Goal: Entertainment & Leisure: Consume media (video, audio)

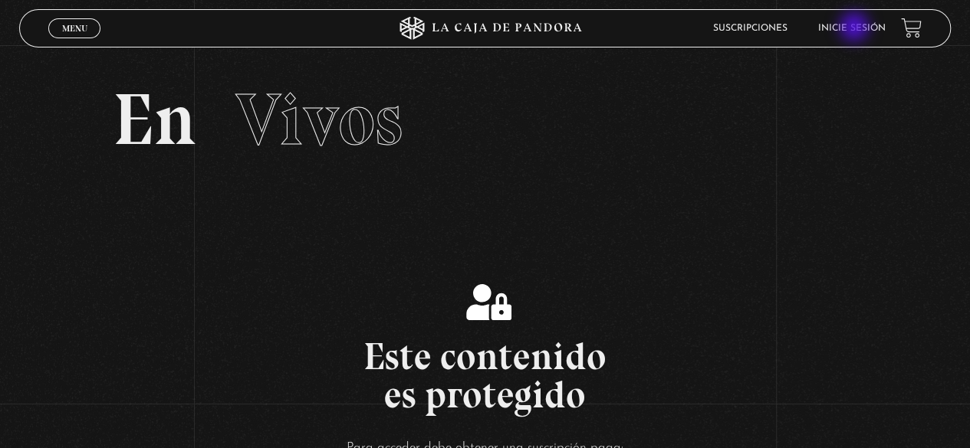
click at [856, 28] on link "Inicie sesión" at bounding box center [851, 28] width 67 height 9
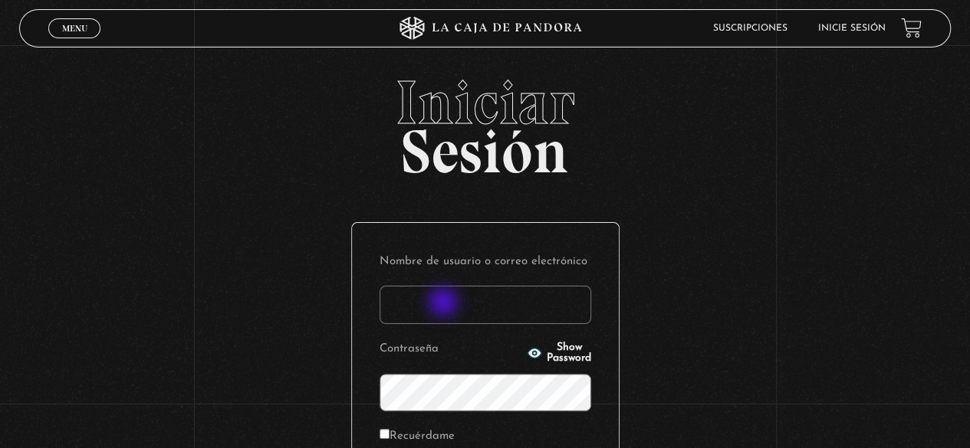
click at [445, 304] on input "Nombre de usuario o correo electrónico" at bounding box center [485, 305] width 212 height 38
type input "geysel1897@gmail.com"
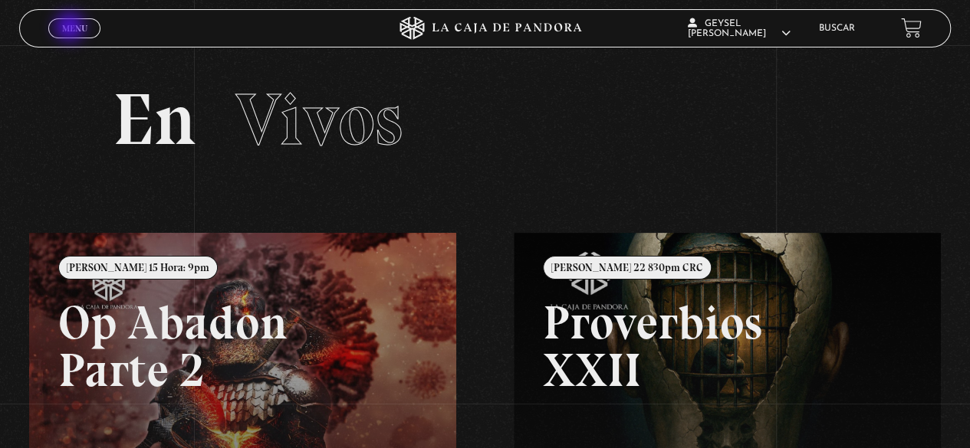
click at [71, 28] on span "Menu" at bounding box center [74, 28] width 25 height 9
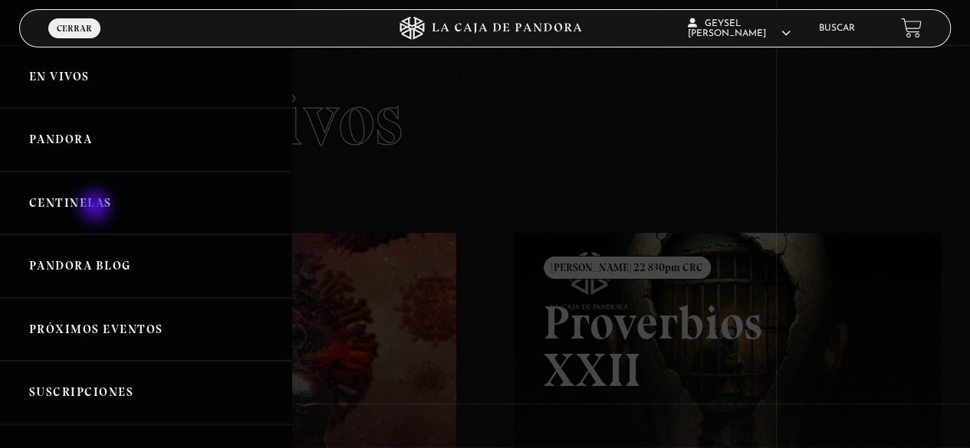
click at [97, 208] on link "Centinelas" at bounding box center [145, 204] width 291 height 64
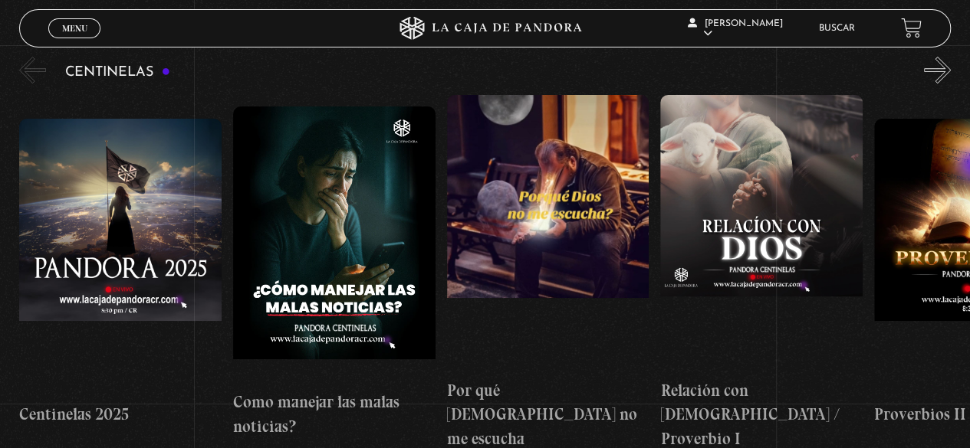
scroll to position [173, 0]
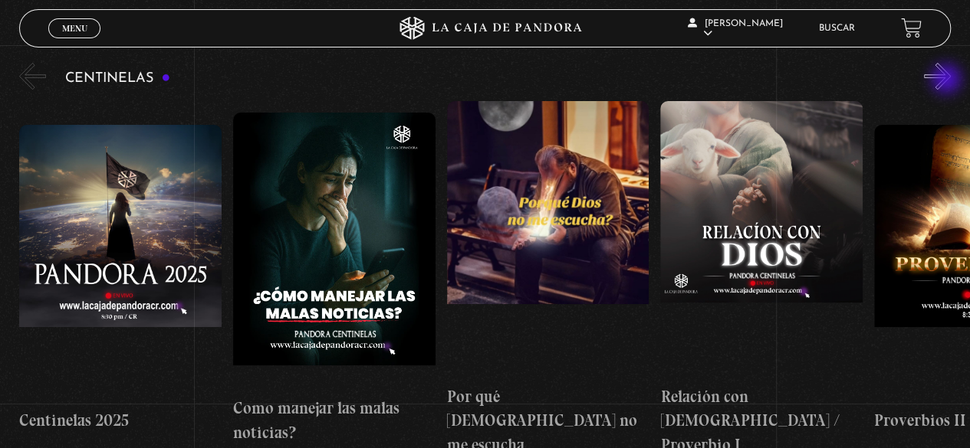
click at [948, 80] on button "»" at bounding box center [937, 76] width 27 height 27
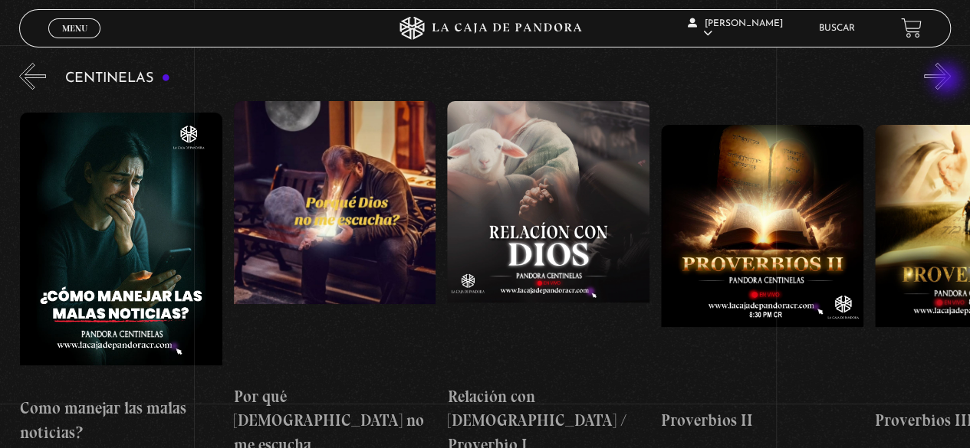
scroll to position [0, 213]
click at [948, 80] on button "»" at bounding box center [937, 76] width 27 height 27
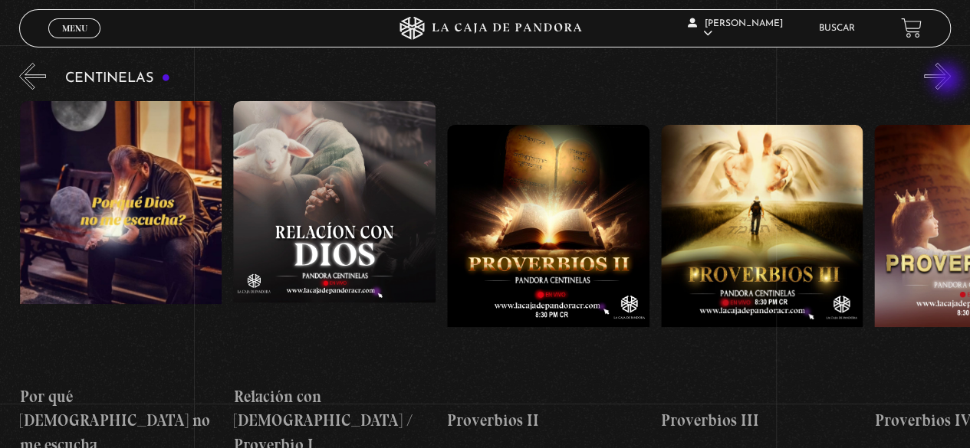
click at [948, 80] on button "»" at bounding box center [937, 76] width 27 height 27
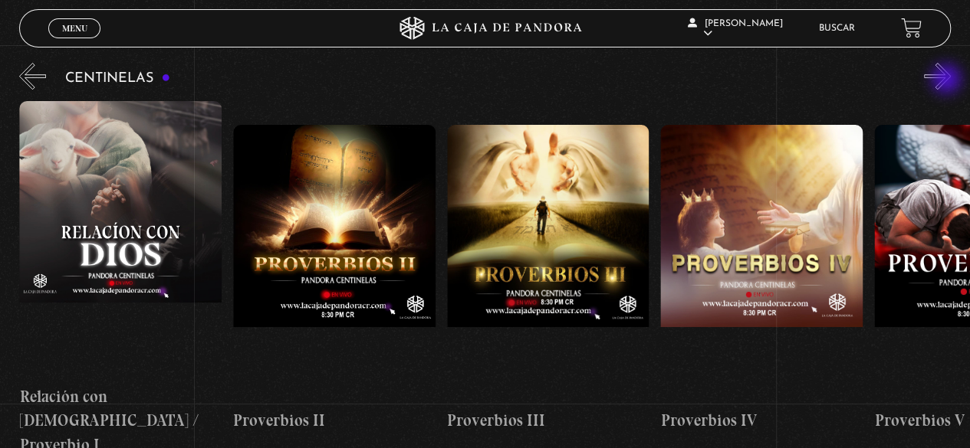
click at [948, 80] on button "»" at bounding box center [937, 76] width 27 height 27
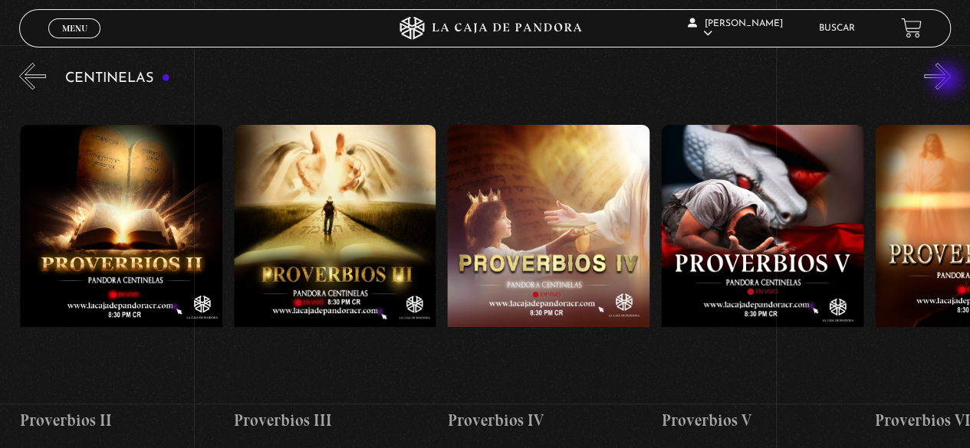
click at [948, 80] on button "»" at bounding box center [937, 76] width 27 height 27
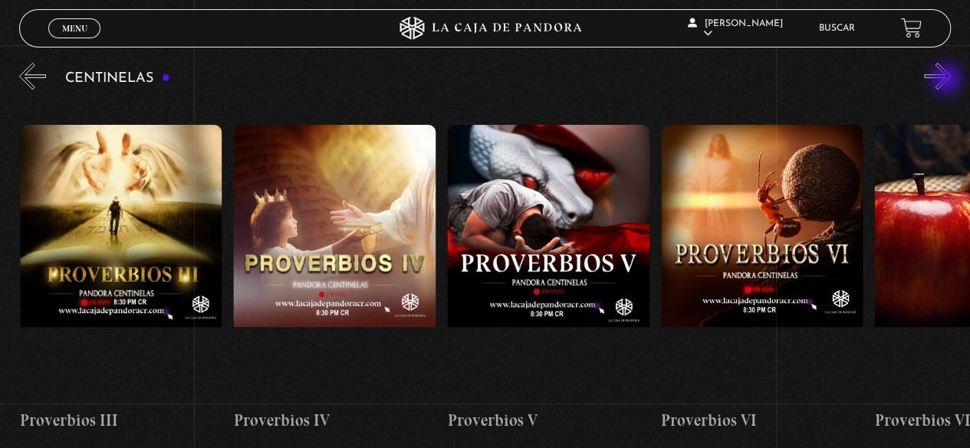
click at [948, 80] on button "»" at bounding box center [937, 76] width 27 height 27
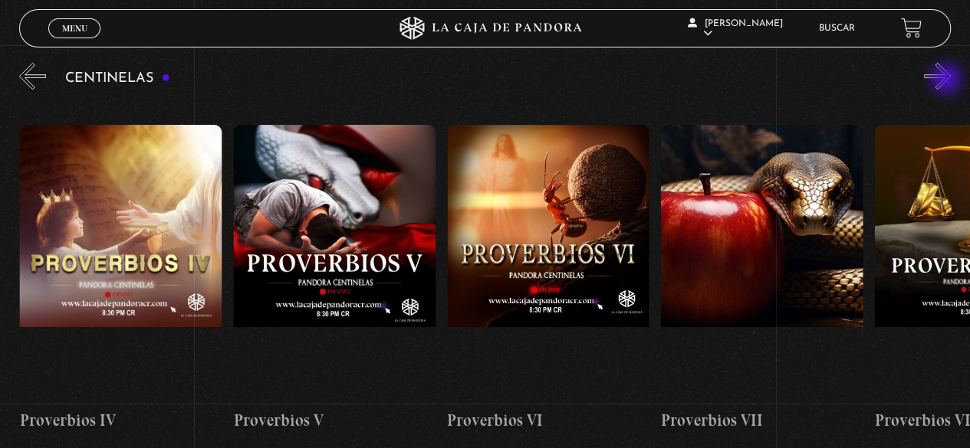
click at [948, 80] on button "»" at bounding box center [937, 76] width 27 height 27
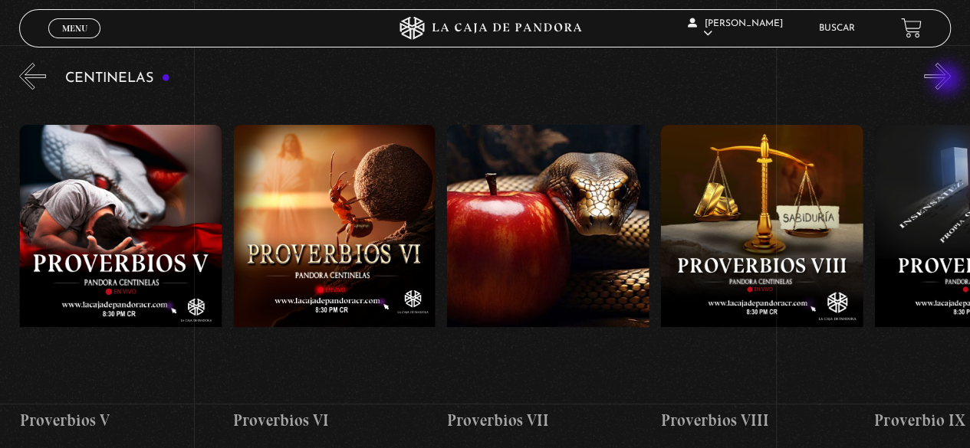
click at [948, 80] on button "»" at bounding box center [937, 76] width 27 height 27
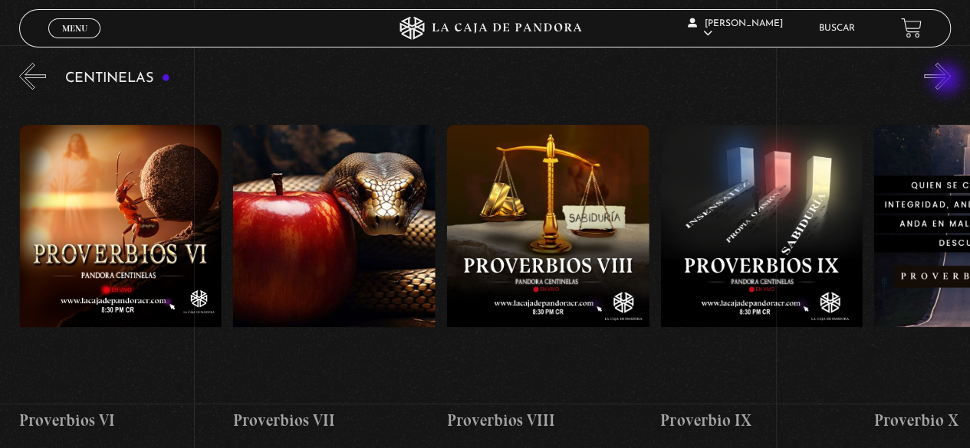
click at [948, 80] on button "»" at bounding box center [937, 76] width 27 height 27
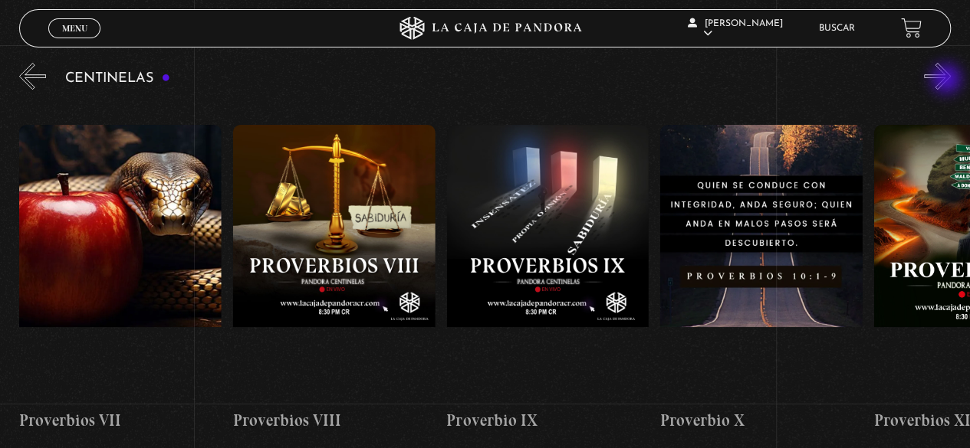
click at [948, 80] on button "»" at bounding box center [937, 76] width 27 height 27
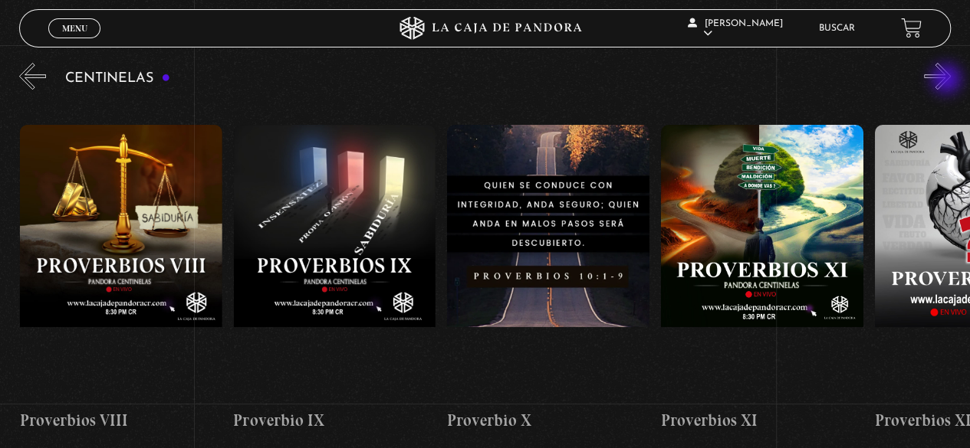
scroll to position [0, 2136]
click at [948, 80] on button "»" at bounding box center [937, 76] width 27 height 27
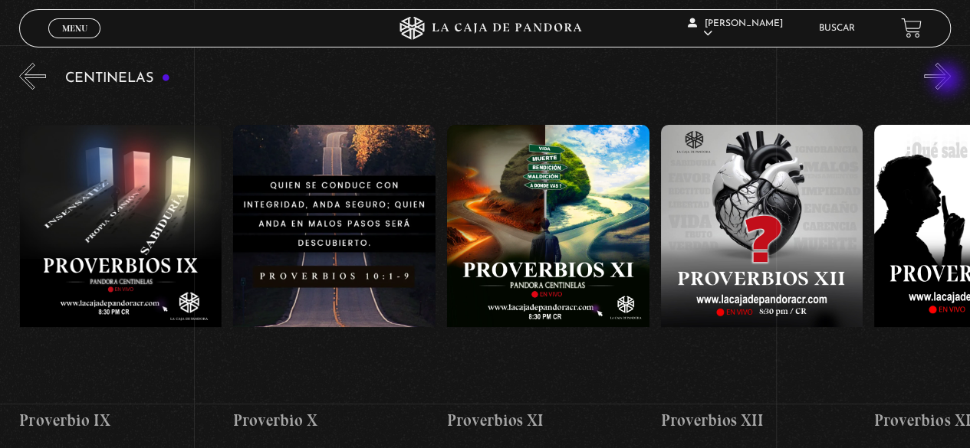
click at [948, 80] on button "»" at bounding box center [937, 76] width 27 height 27
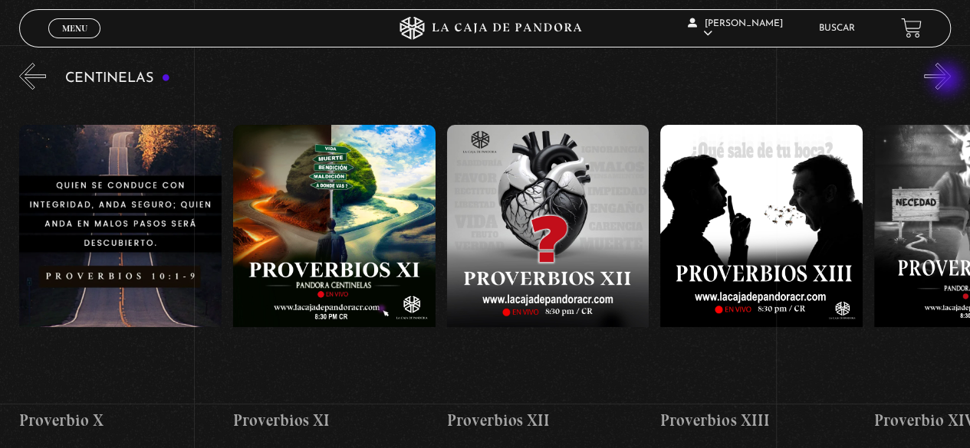
click at [948, 80] on button "»" at bounding box center [937, 76] width 27 height 27
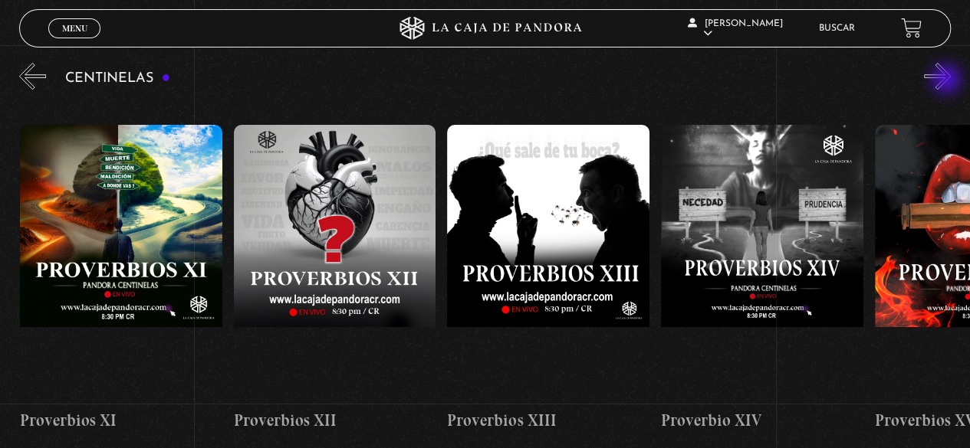
click at [948, 80] on button "»" at bounding box center [937, 76] width 27 height 27
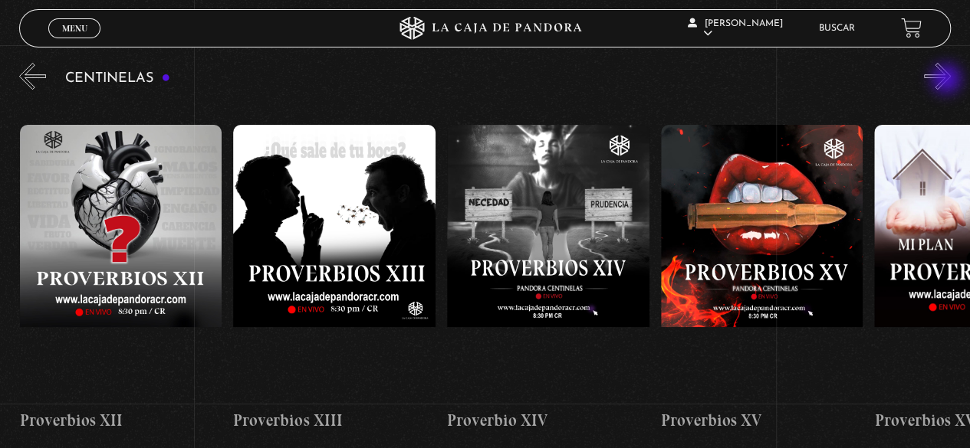
click at [948, 80] on button "»" at bounding box center [937, 76] width 27 height 27
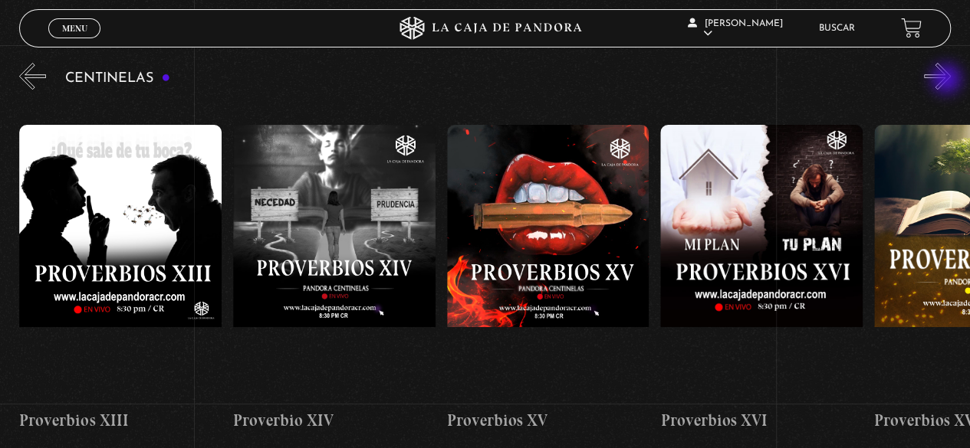
click at [948, 80] on button "»" at bounding box center [937, 76] width 27 height 27
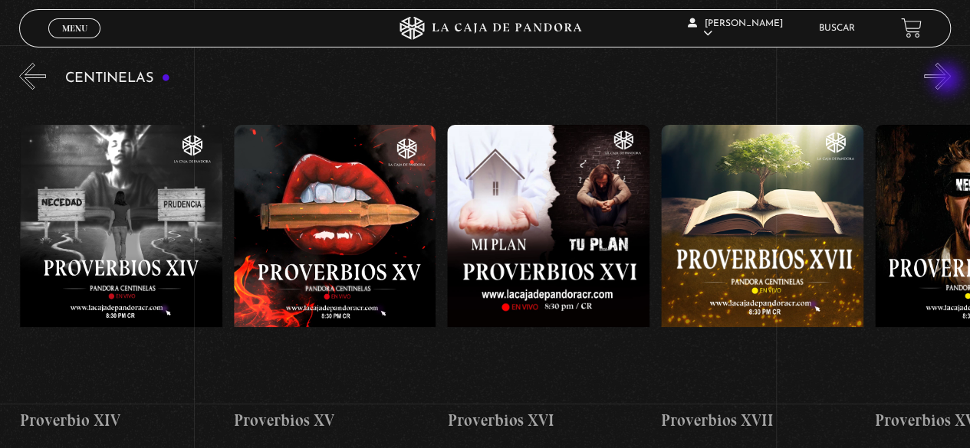
click at [948, 80] on button "»" at bounding box center [937, 76] width 27 height 27
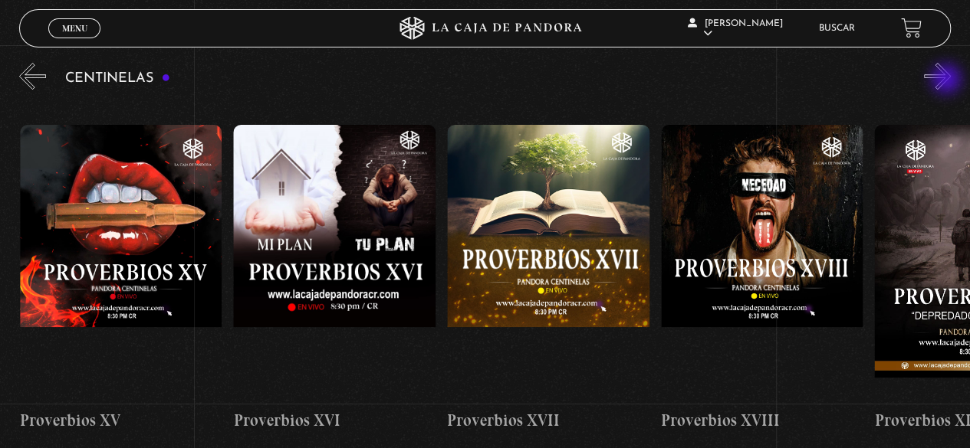
click at [948, 80] on button "»" at bounding box center [937, 76] width 27 height 27
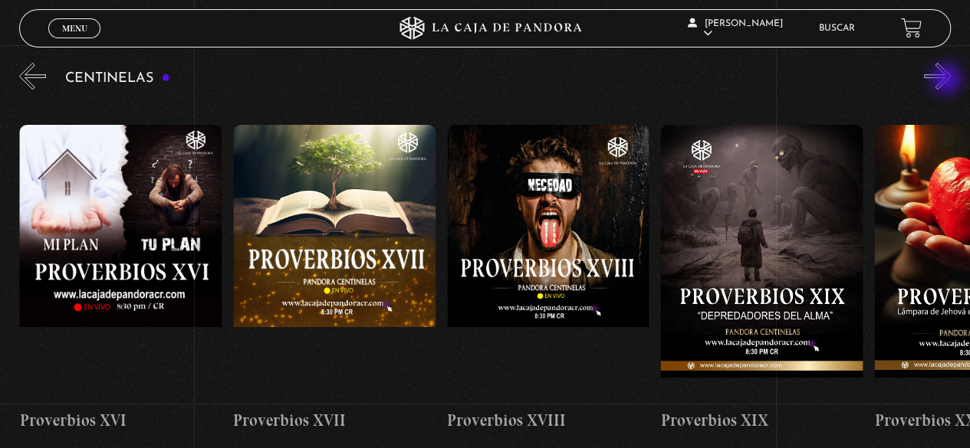
click at [948, 80] on button "»" at bounding box center [937, 76] width 27 height 27
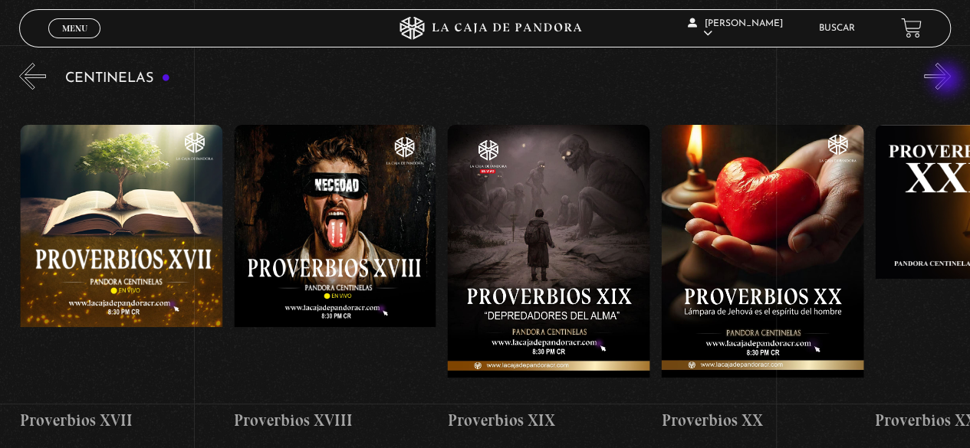
click at [948, 80] on button "»" at bounding box center [937, 76] width 27 height 27
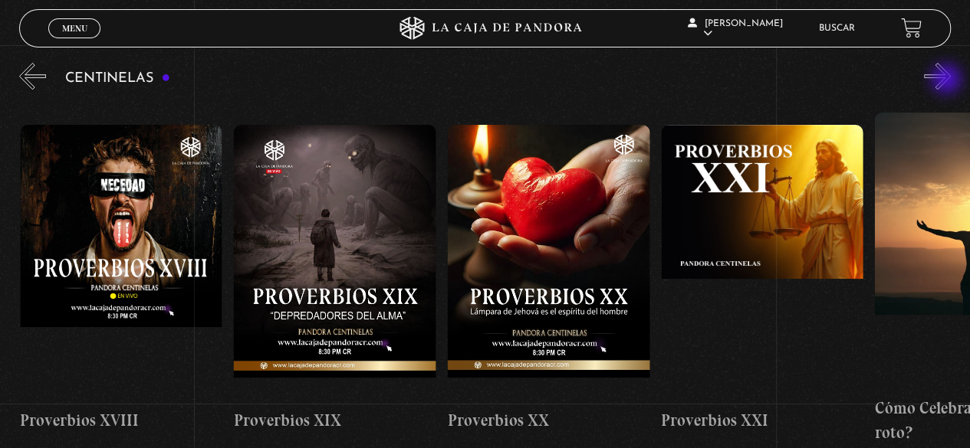
click at [948, 80] on button "»" at bounding box center [937, 76] width 27 height 27
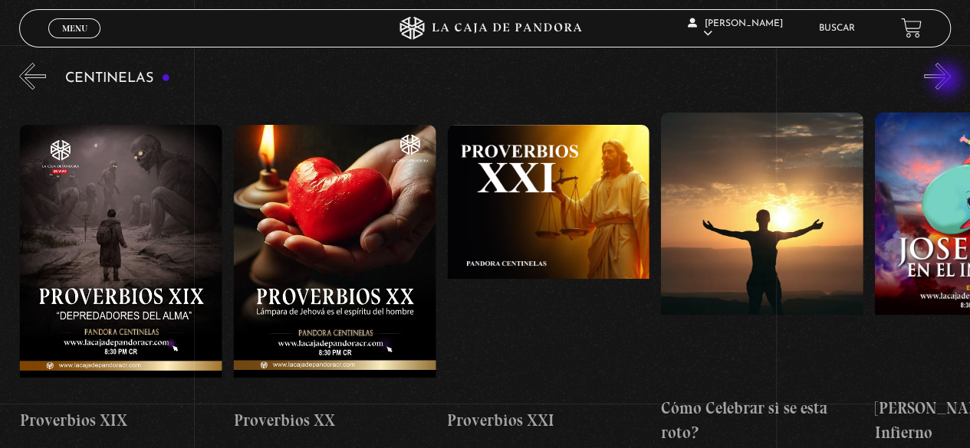
scroll to position [0, 4486]
click at [948, 80] on button "»" at bounding box center [937, 76] width 27 height 27
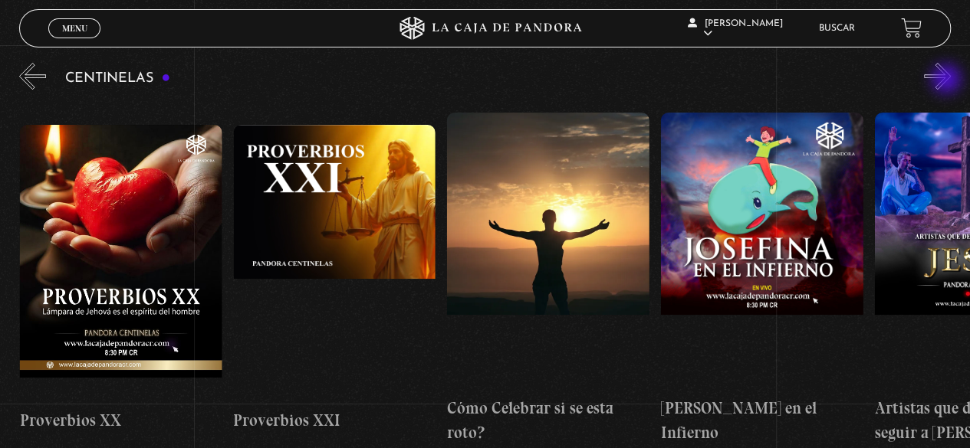
click at [948, 80] on button "»" at bounding box center [937, 76] width 27 height 27
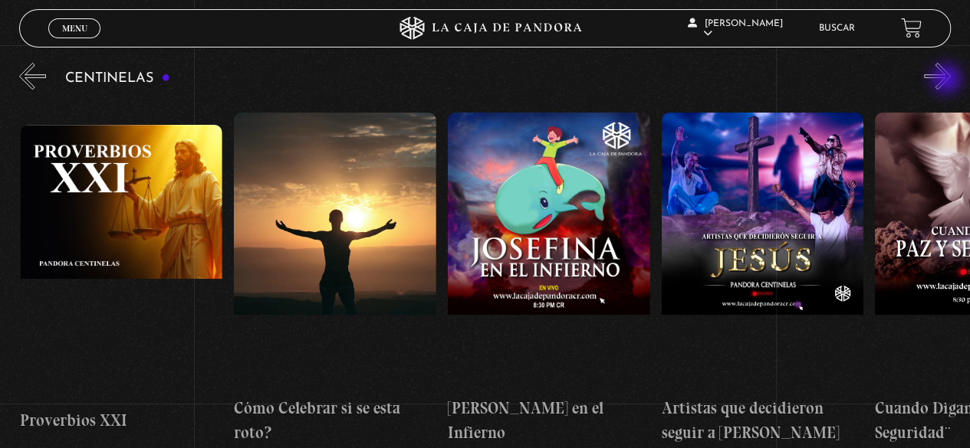
scroll to position [0, 4913]
click at [948, 80] on button "»" at bounding box center [937, 76] width 27 height 27
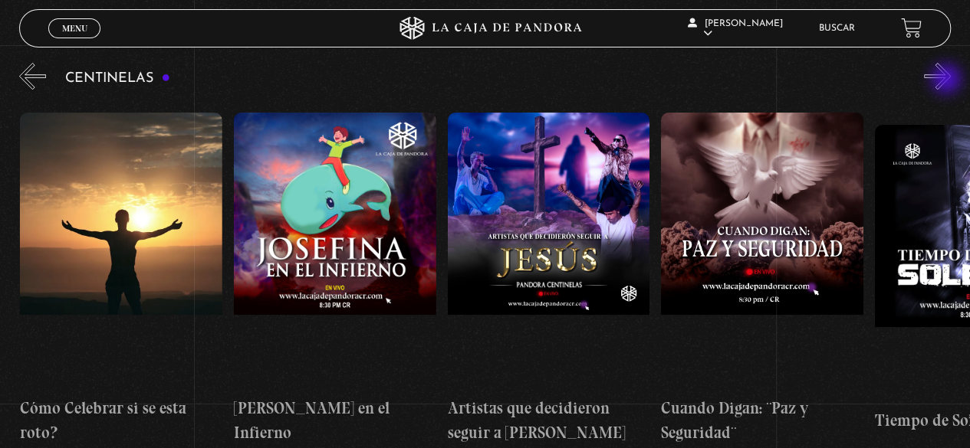
scroll to position [0, 5127]
click at [948, 80] on button "»" at bounding box center [937, 76] width 27 height 27
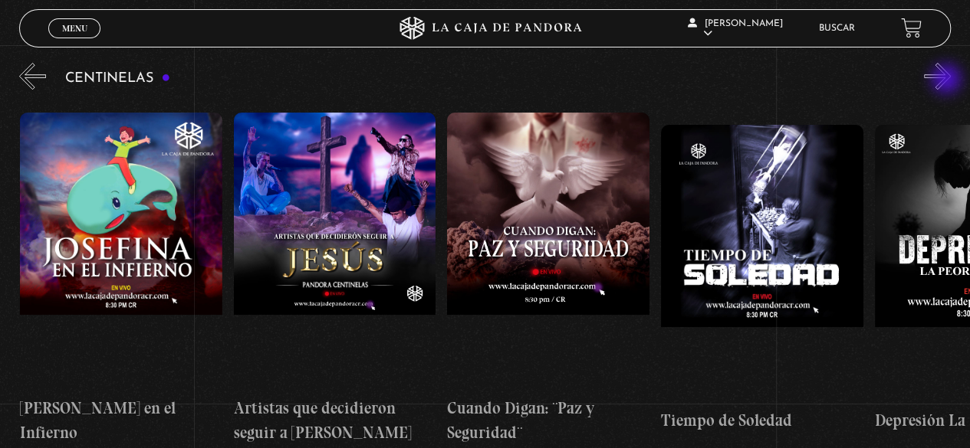
scroll to position [0, 5340]
click at [948, 80] on button "»" at bounding box center [937, 76] width 27 height 27
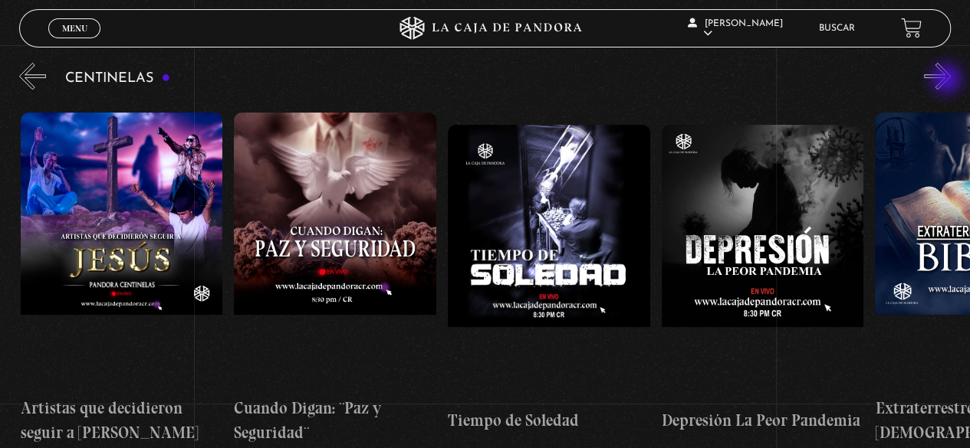
scroll to position [0, 5554]
click at [951, 67] on button "»" at bounding box center [937, 76] width 27 height 27
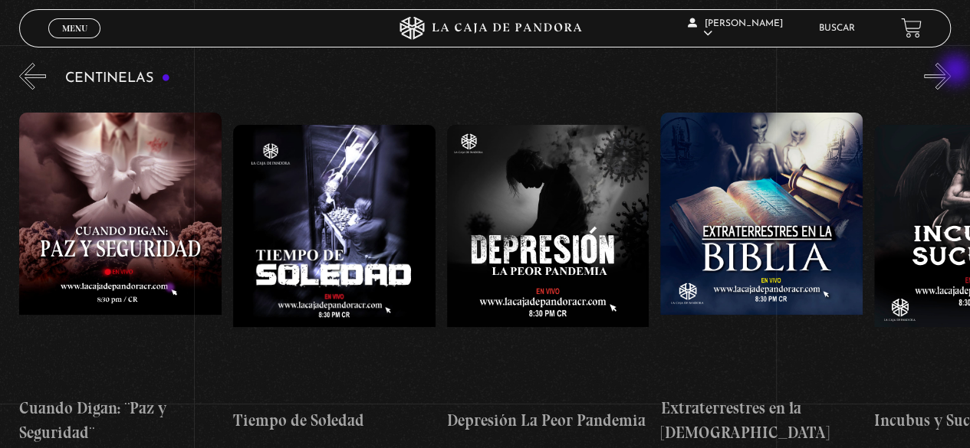
click at [951, 71] on button "»" at bounding box center [937, 76] width 27 height 27
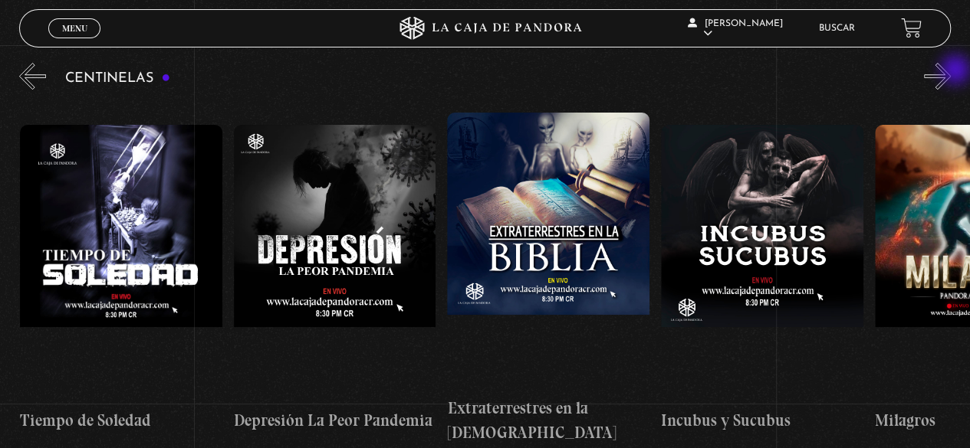
click at [951, 71] on button "»" at bounding box center [937, 76] width 27 height 27
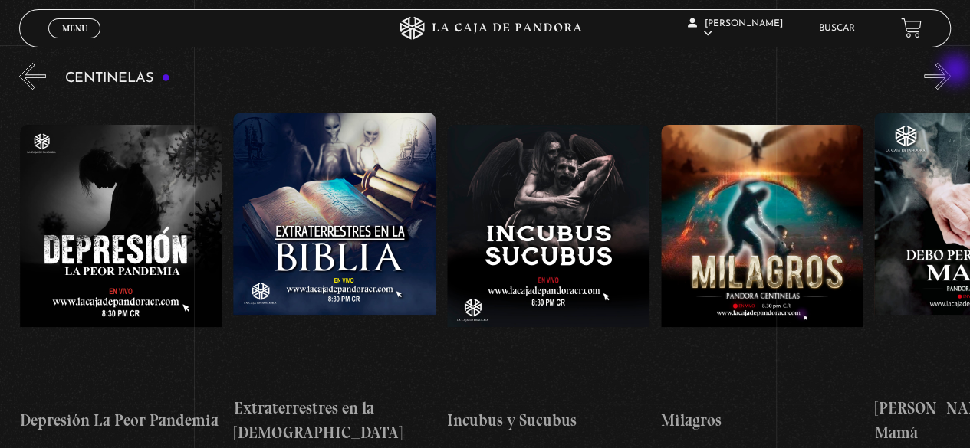
click at [951, 71] on button "»" at bounding box center [937, 76] width 27 height 27
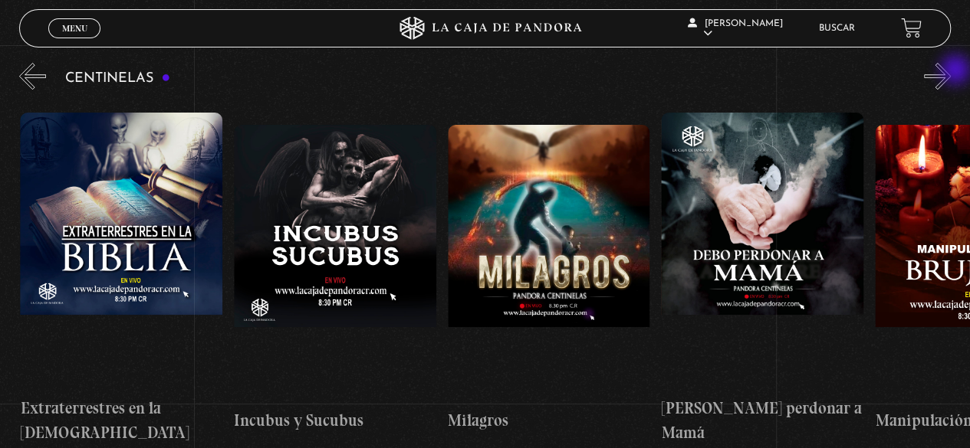
scroll to position [0, 6409]
click at [951, 71] on button "»" at bounding box center [937, 76] width 27 height 27
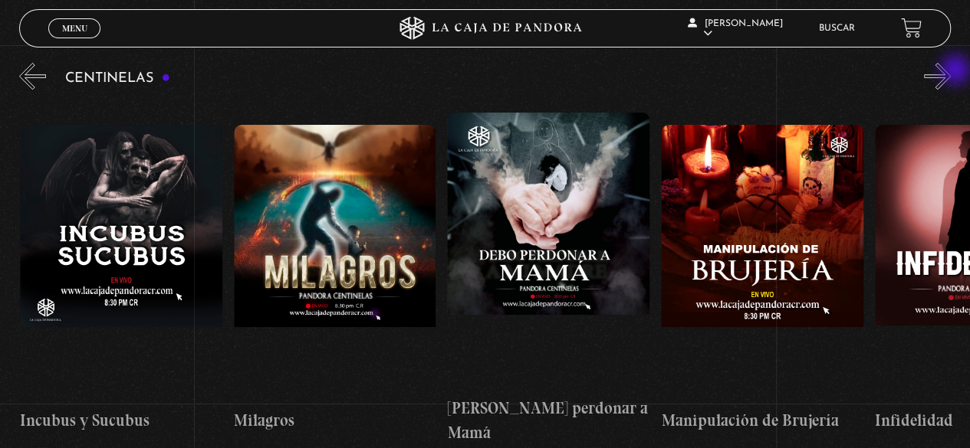
click at [951, 71] on button "»" at bounding box center [937, 76] width 27 height 27
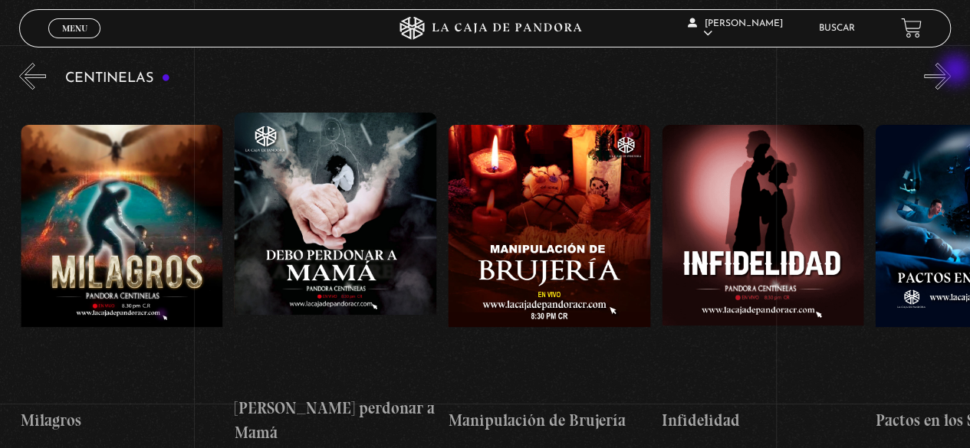
scroll to position [0, 6836]
click at [951, 71] on button "»" at bounding box center [937, 76] width 27 height 27
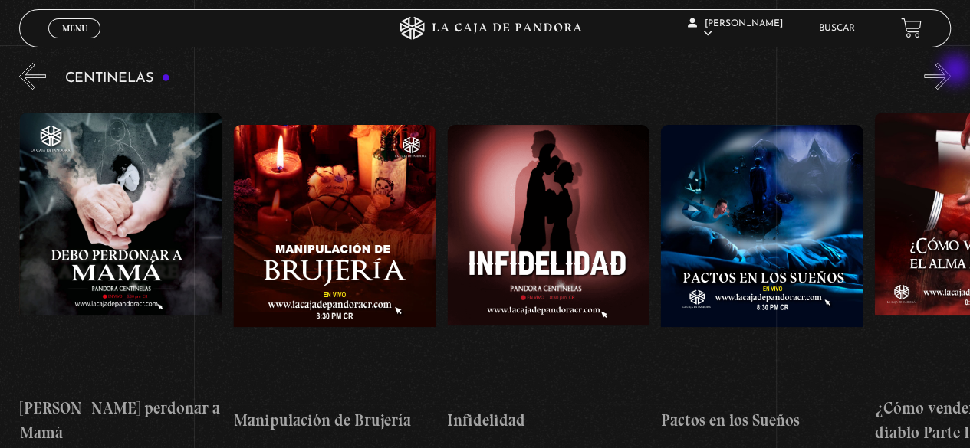
click at [951, 71] on button "»" at bounding box center [937, 76] width 27 height 27
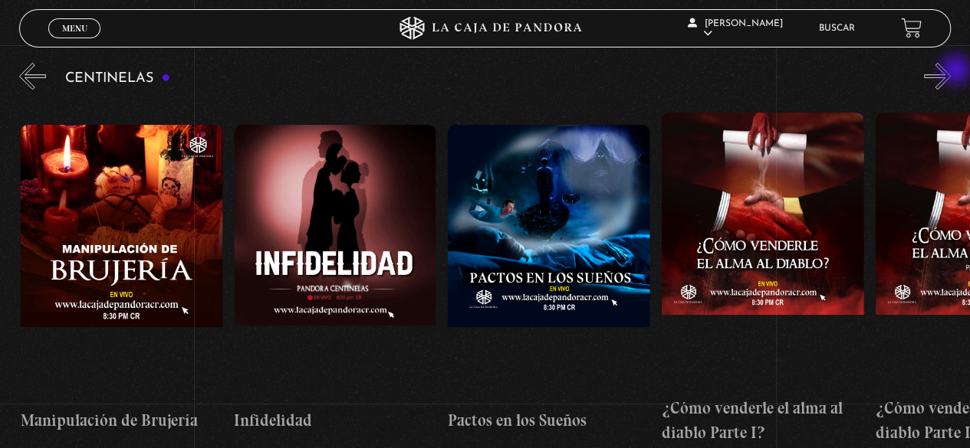
scroll to position [0, 7263]
click at [951, 71] on button "»" at bounding box center [937, 76] width 27 height 27
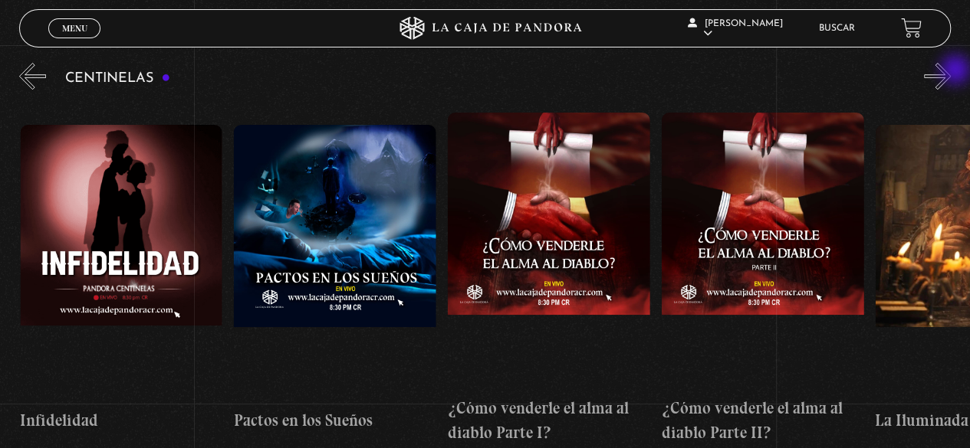
click at [951, 71] on button "»" at bounding box center [937, 76] width 27 height 27
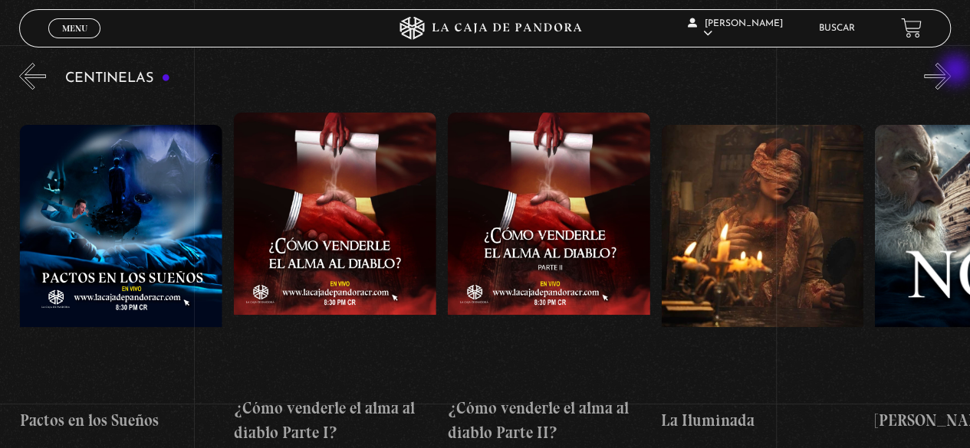
scroll to position [0, 7691]
click at [951, 71] on button "»" at bounding box center [937, 76] width 27 height 27
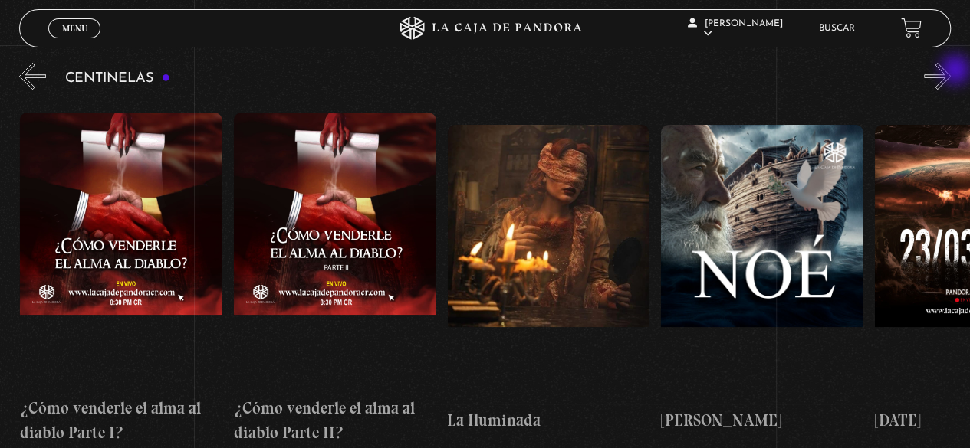
scroll to position [0, 7904]
click at [951, 71] on button "»" at bounding box center [937, 76] width 27 height 27
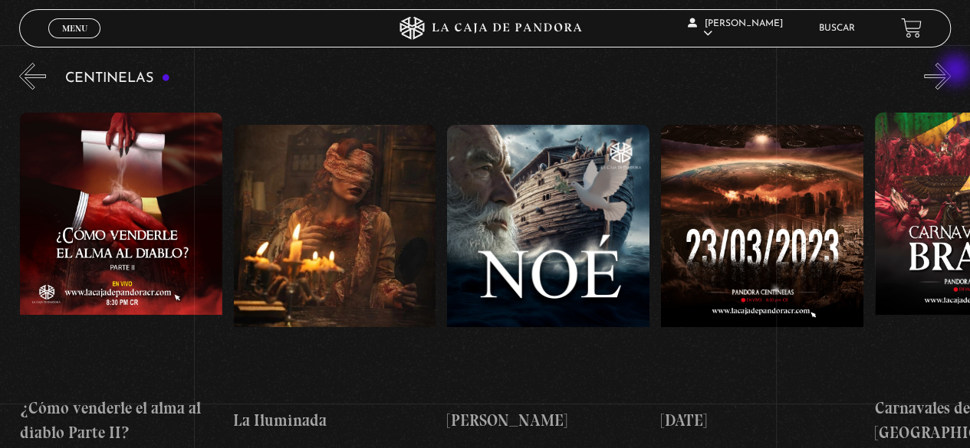
click at [951, 71] on button "»" at bounding box center [937, 76] width 27 height 27
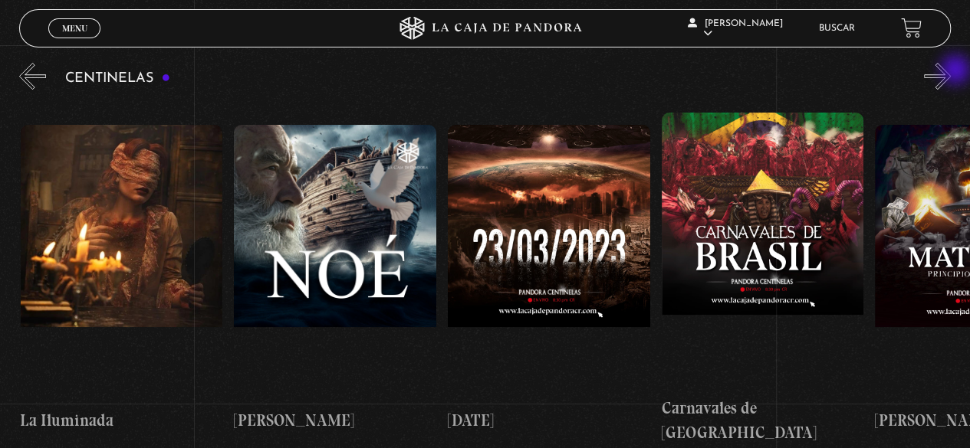
scroll to position [0, 8332]
click at [951, 71] on button "»" at bounding box center [937, 76] width 27 height 27
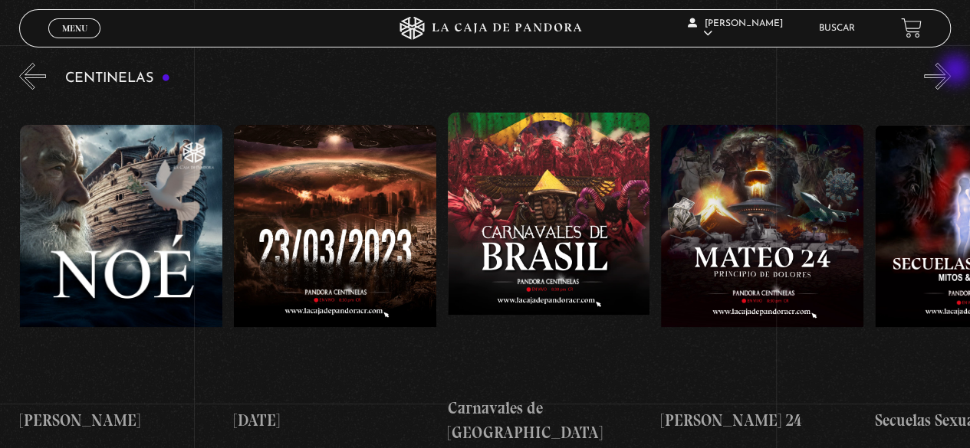
scroll to position [0, 8545]
click at [951, 71] on button "»" at bounding box center [937, 76] width 27 height 27
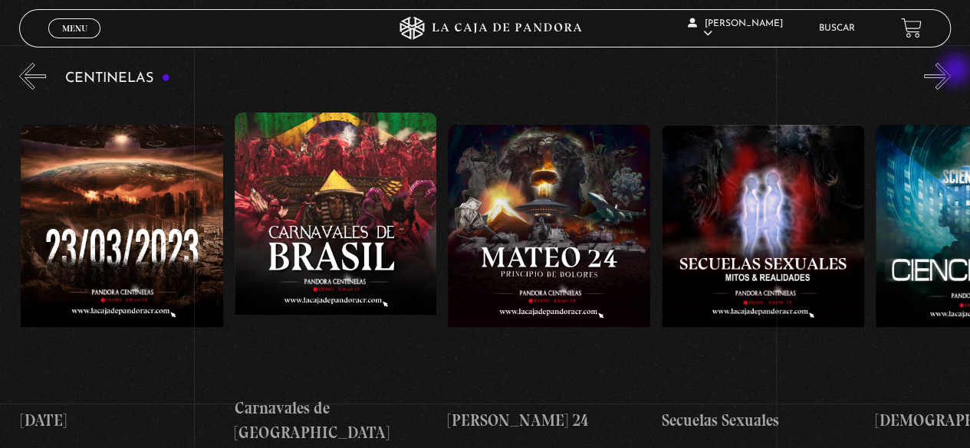
scroll to position [0, 8759]
click at [951, 71] on button "»" at bounding box center [937, 76] width 27 height 27
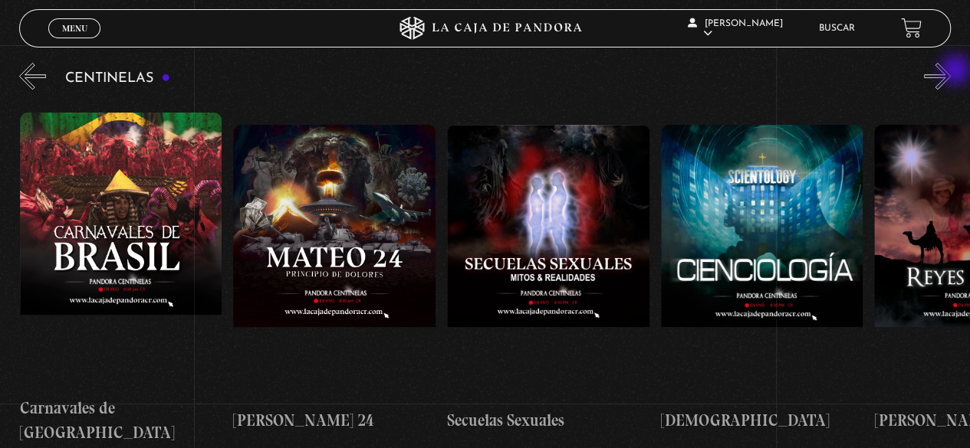
click at [951, 71] on button "»" at bounding box center [937, 76] width 27 height 27
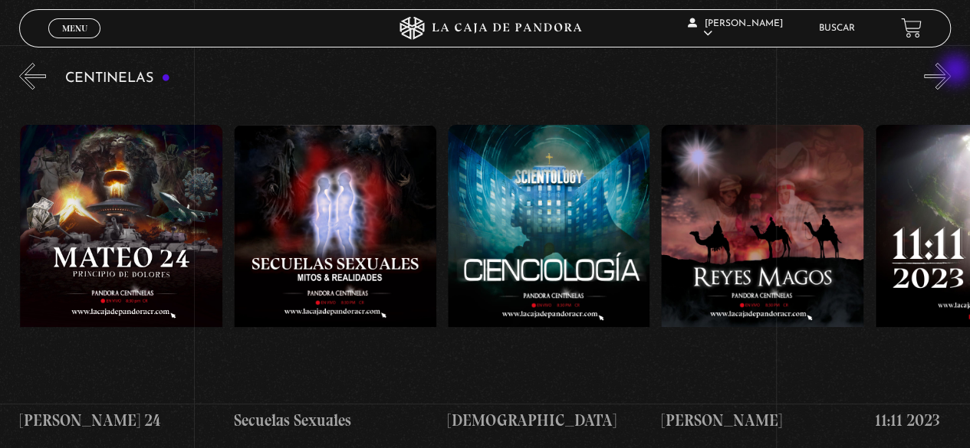
click at [951, 71] on button "»" at bounding box center [937, 76] width 27 height 27
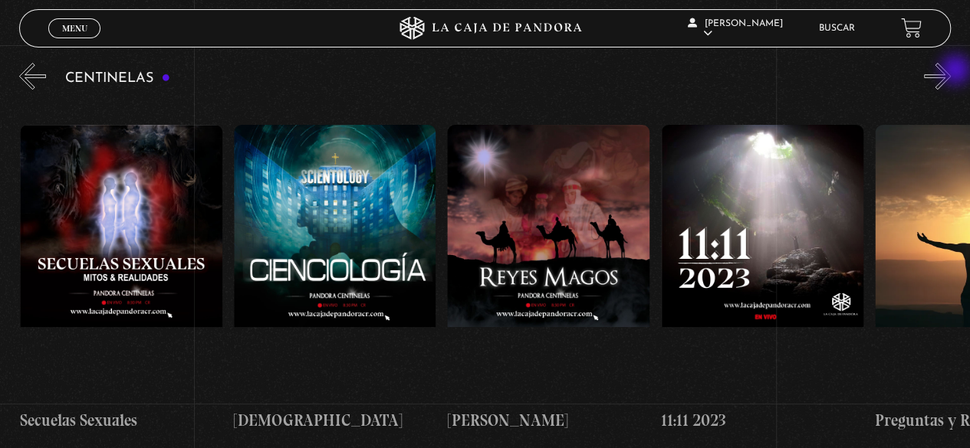
click at [951, 71] on button "»" at bounding box center [937, 76] width 27 height 27
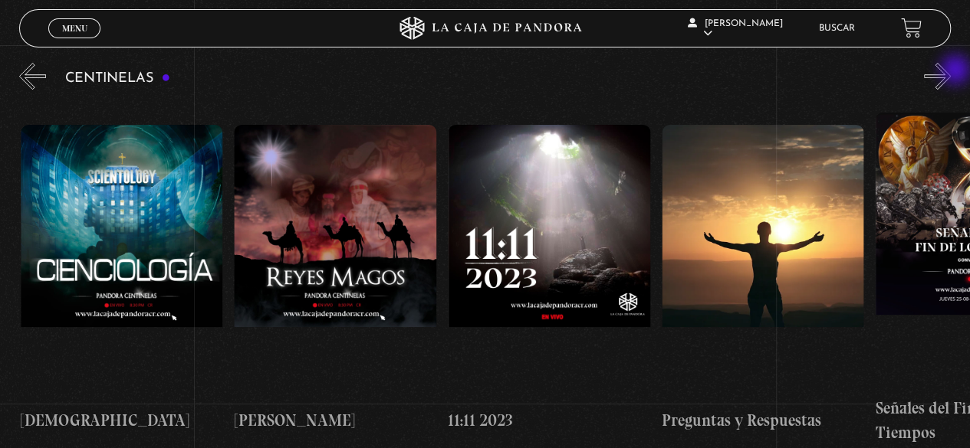
scroll to position [0, 9614]
click at [951, 71] on button "»" at bounding box center [937, 76] width 27 height 27
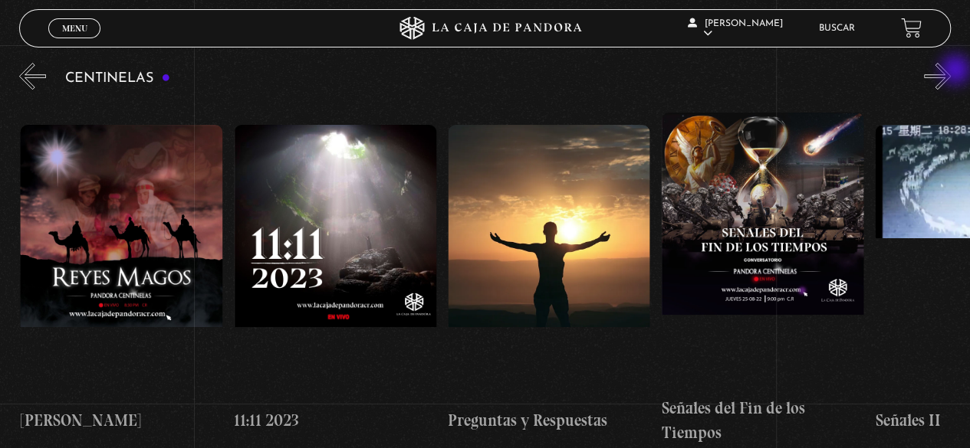
scroll to position [0, 9827]
click at [951, 71] on button "»" at bounding box center [937, 76] width 27 height 27
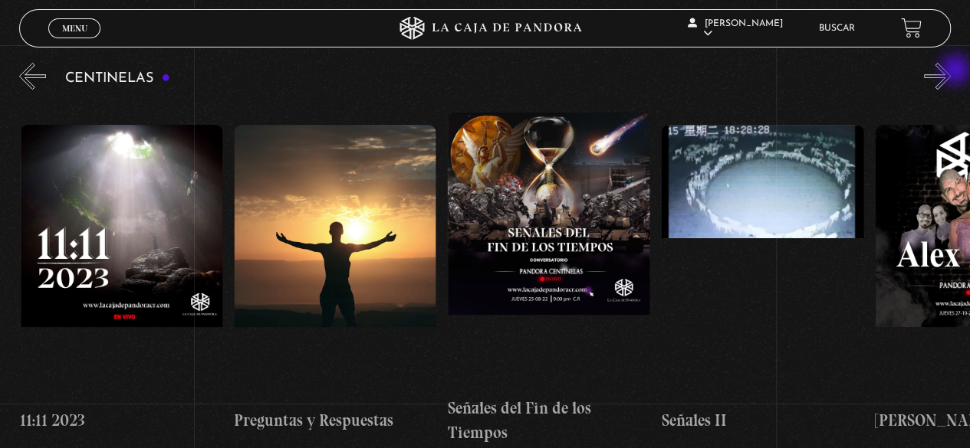
click at [951, 71] on button "»" at bounding box center [937, 76] width 27 height 27
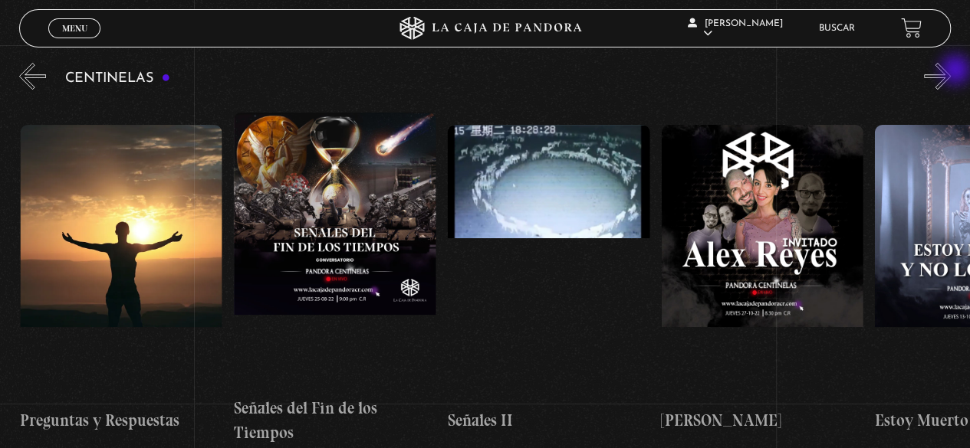
scroll to position [0, 10255]
click at [951, 71] on button "»" at bounding box center [937, 76] width 27 height 27
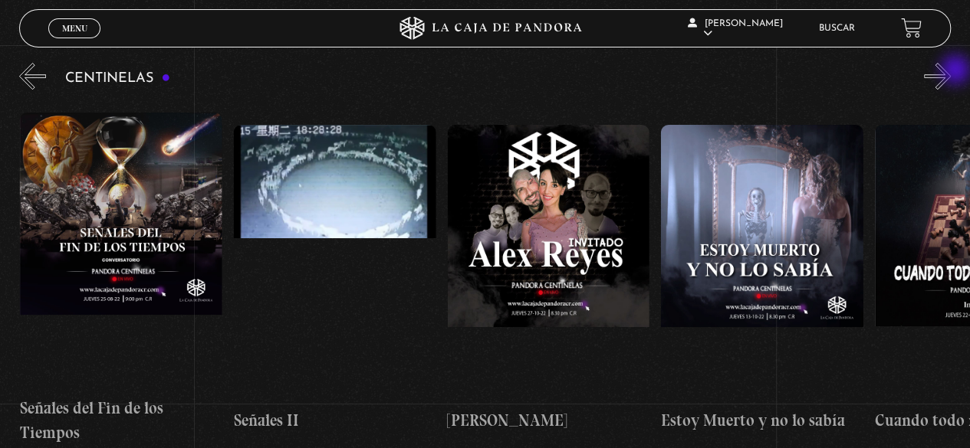
click at [951, 71] on button "»" at bounding box center [937, 76] width 27 height 27
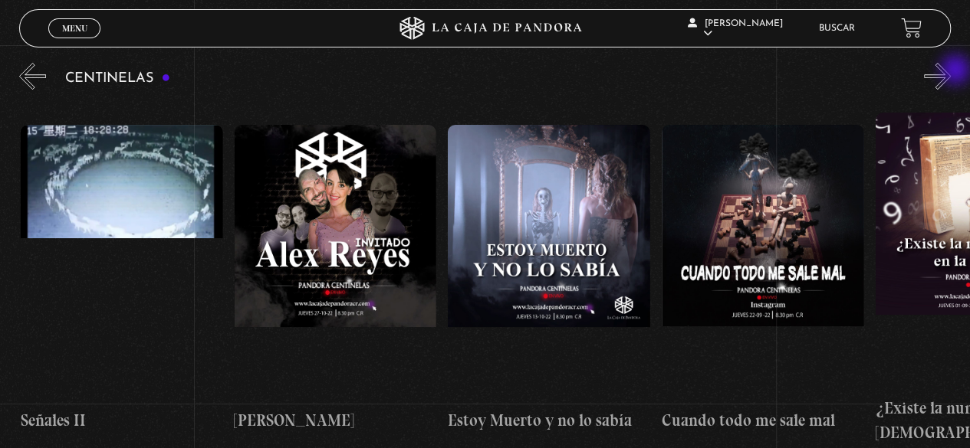
scroll to position [0, 10682]
click at [951, 71] on button "»" at bounding box center [937, 76] width 27 height 27
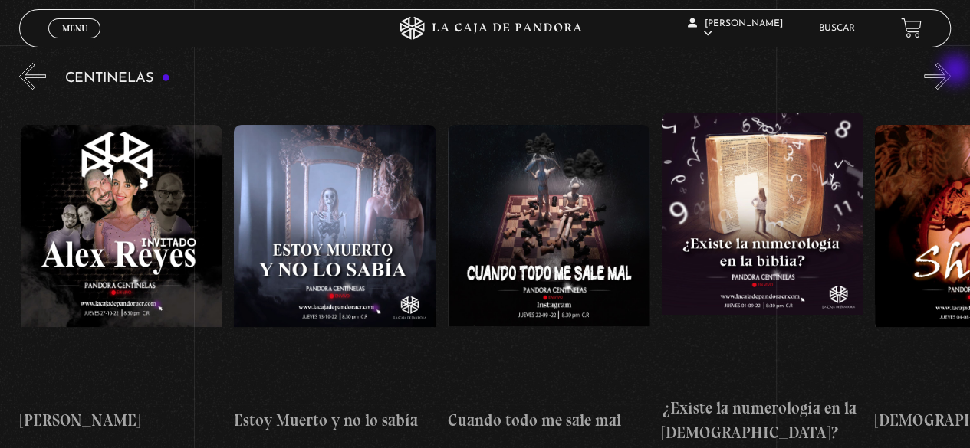
scroll to position [0, 10895]
click at [951, 71] on button "»" at bounding box center [937, 76] width 27 height 27
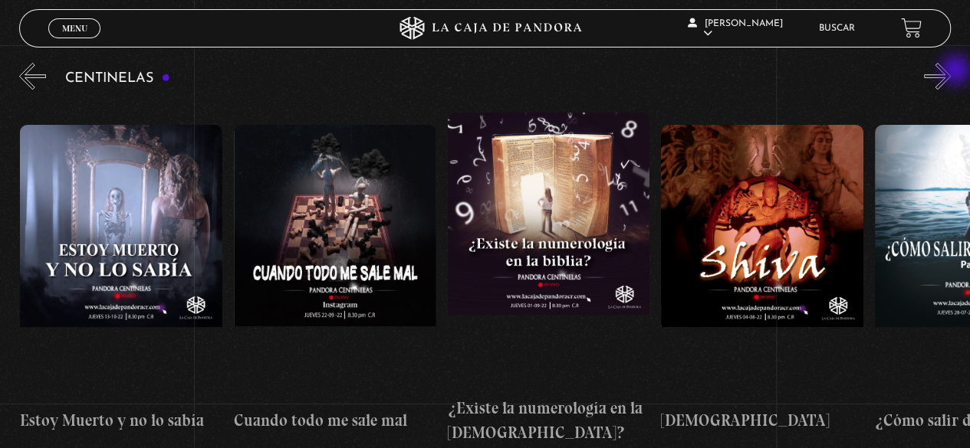
click at [951, 71] on button "»" at bounding box center [937, 76] width 27 height 27
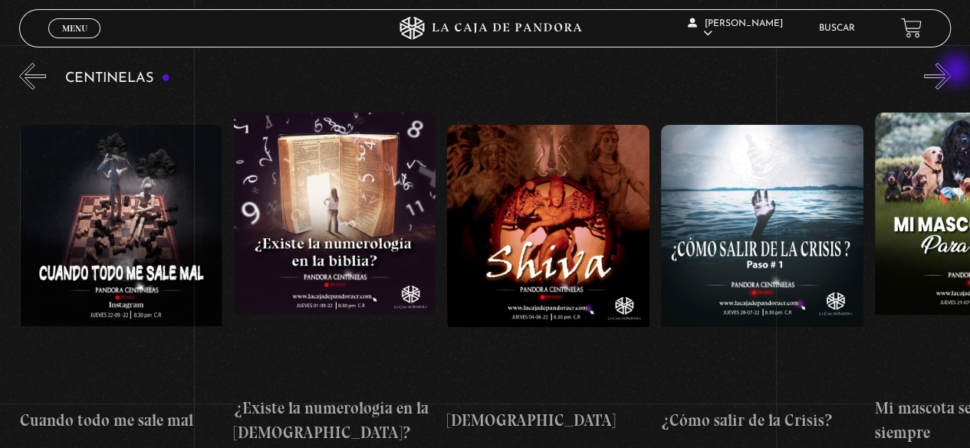
click at [951, 71] on button "»" at bounding box center [937, 76] width 27 height 27
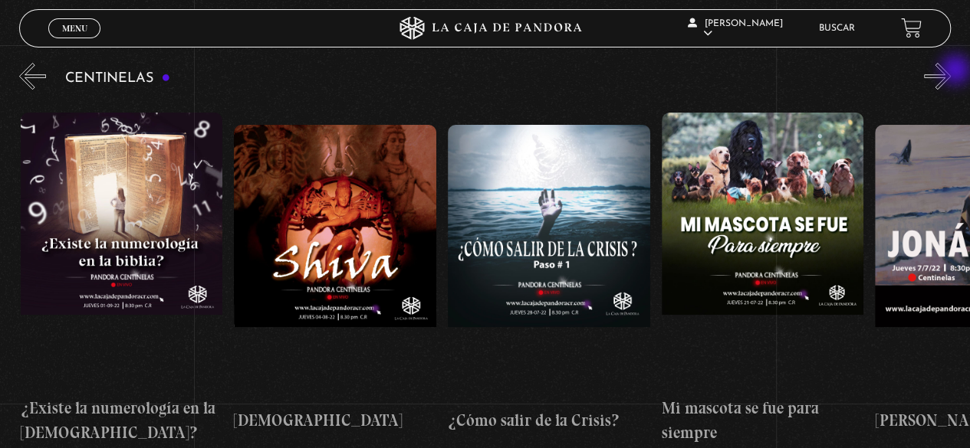
scroll to position [0, 11536]
click at [951, 71] on button "»" at bounding box center [937, 76] width 27 height 27
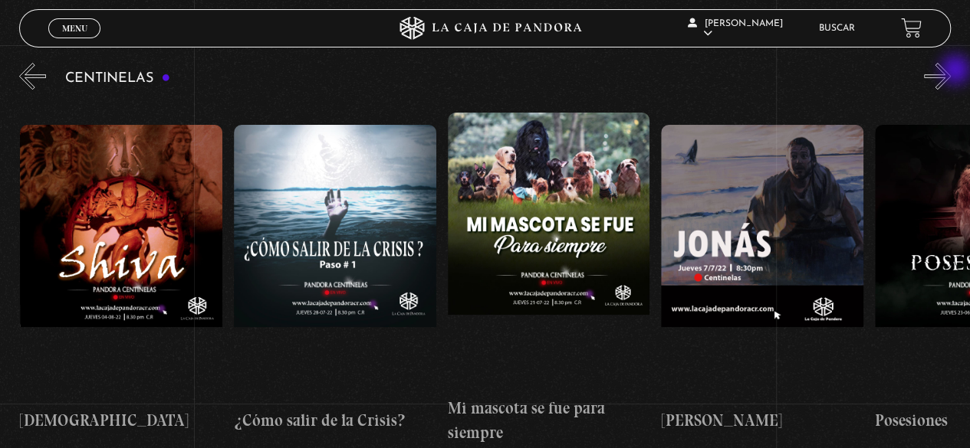
click at [951, 71] on button "»" at bounding box center [937, 76] width 27 height 27
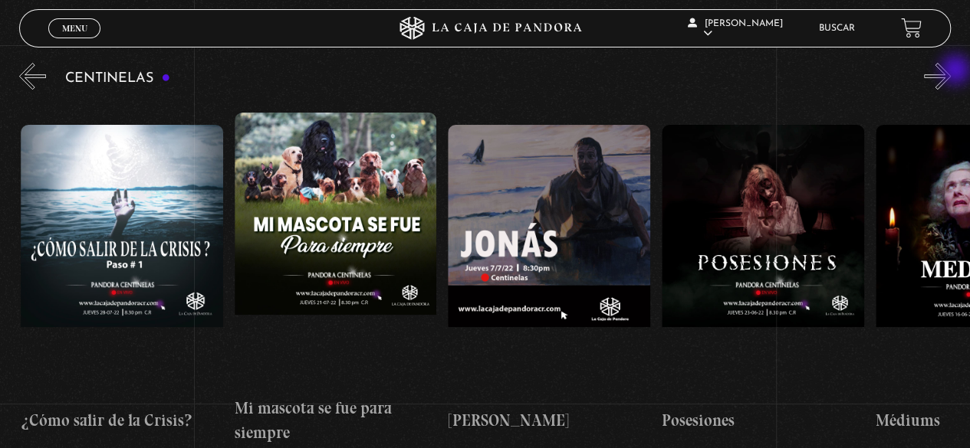
scroll to position [0, 11963]
click at [951, 71] on button "»" at bounding box center [937, 76] width 27 height 27
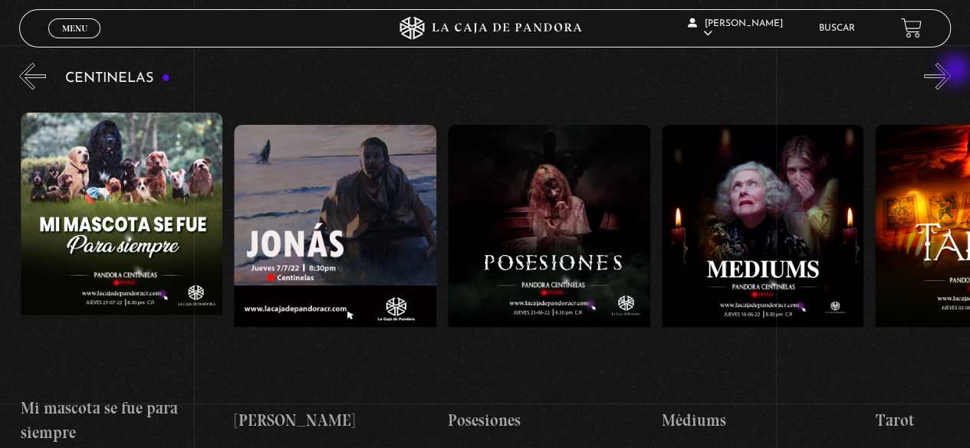
scroll to position [0, 12177]
click at [951, 71] on button "»" at bounding box center [937, 76] width 27 height 27
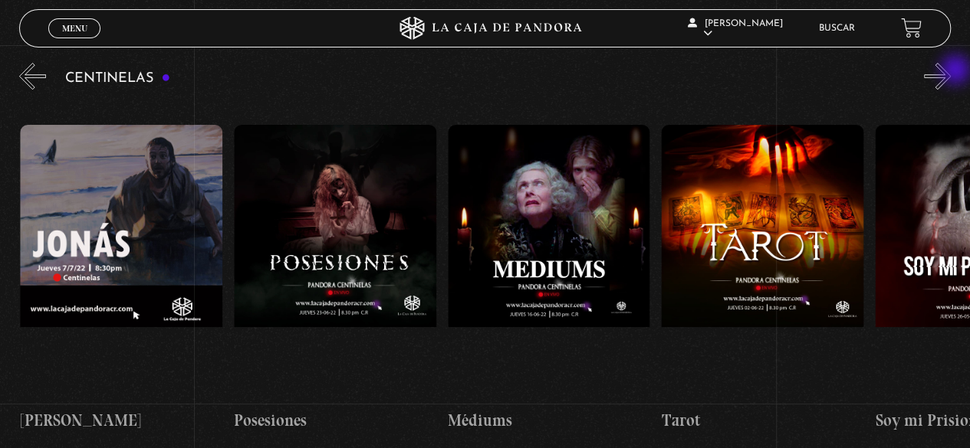
scroll to position [0, 12390]
click at [951, 71] on button "»" at bounding box center [937, 76] width 27 height 27
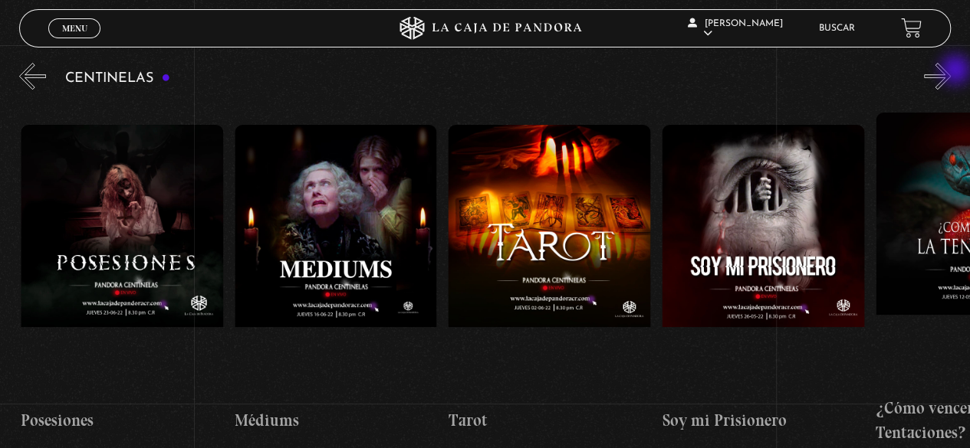
scroll to position [0, 12604]
click at [951, 71] on button "»" at bounding box center [937, 76] width 27 height 27
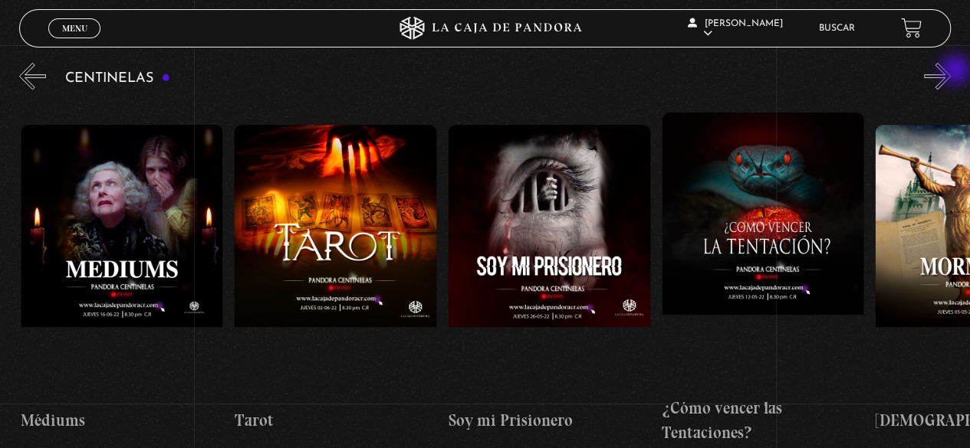
scroll to position [0, 12818]
click at [951, 71] on button "»" at bounding box center [937, 76] width 27 height 27
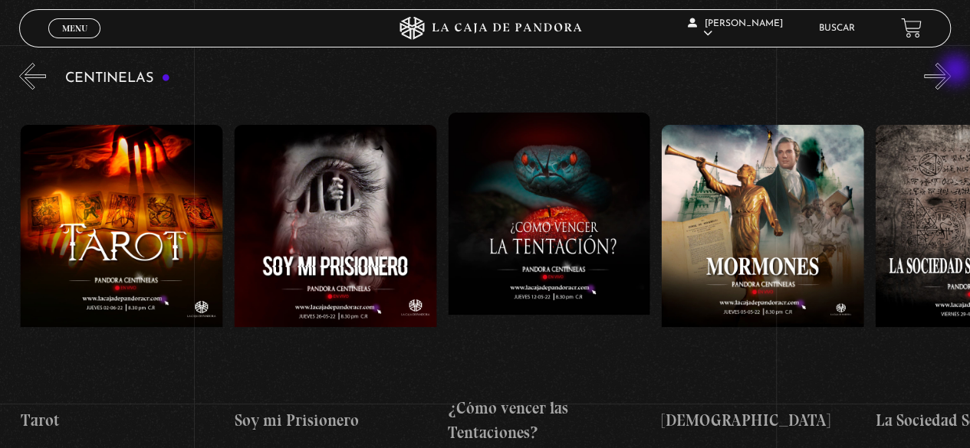
scroll to position [0, 13031]
click at [951, 71] on button "»" at bounding box center [937, 76] width 27 height 27
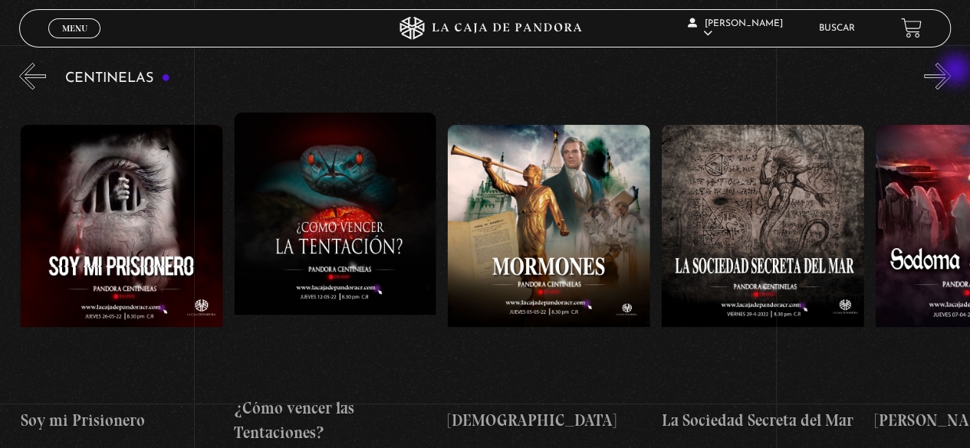
scroll to position [0, 13245]
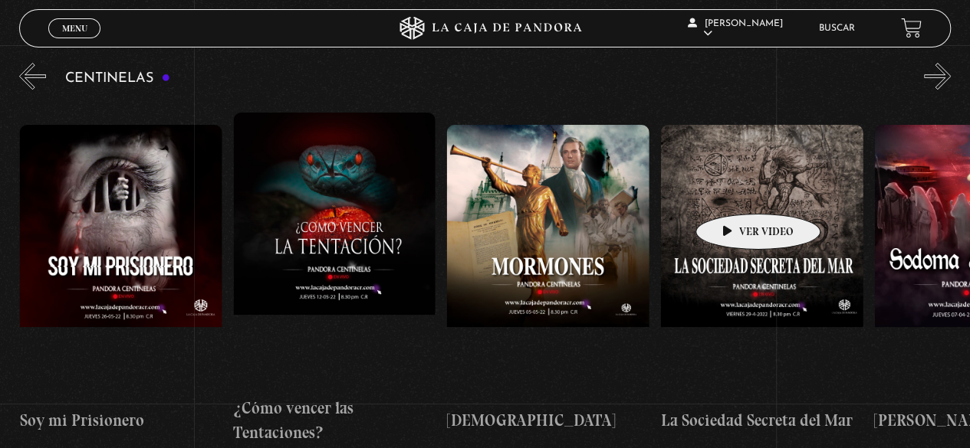
click at [734, 191] on figure at bounding box center [762, 263] width 202 height 276
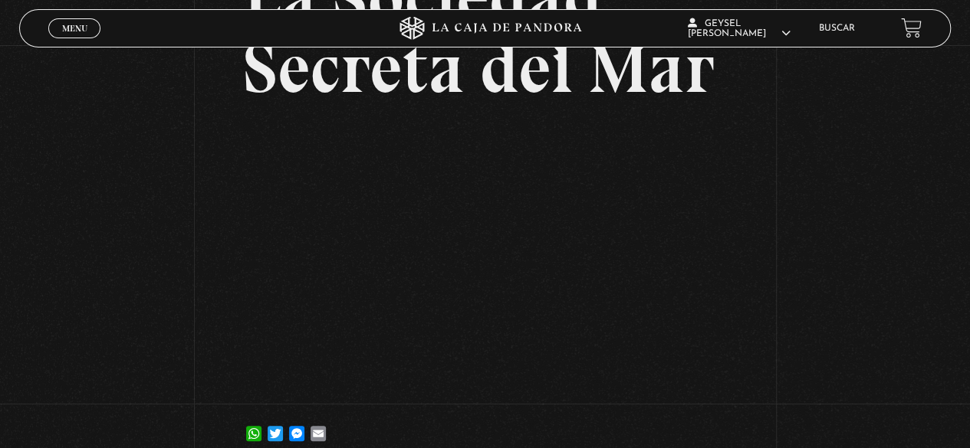
scroll to position [184, 0]
